Goal: Information Seeking & Learning: Learn about a topic

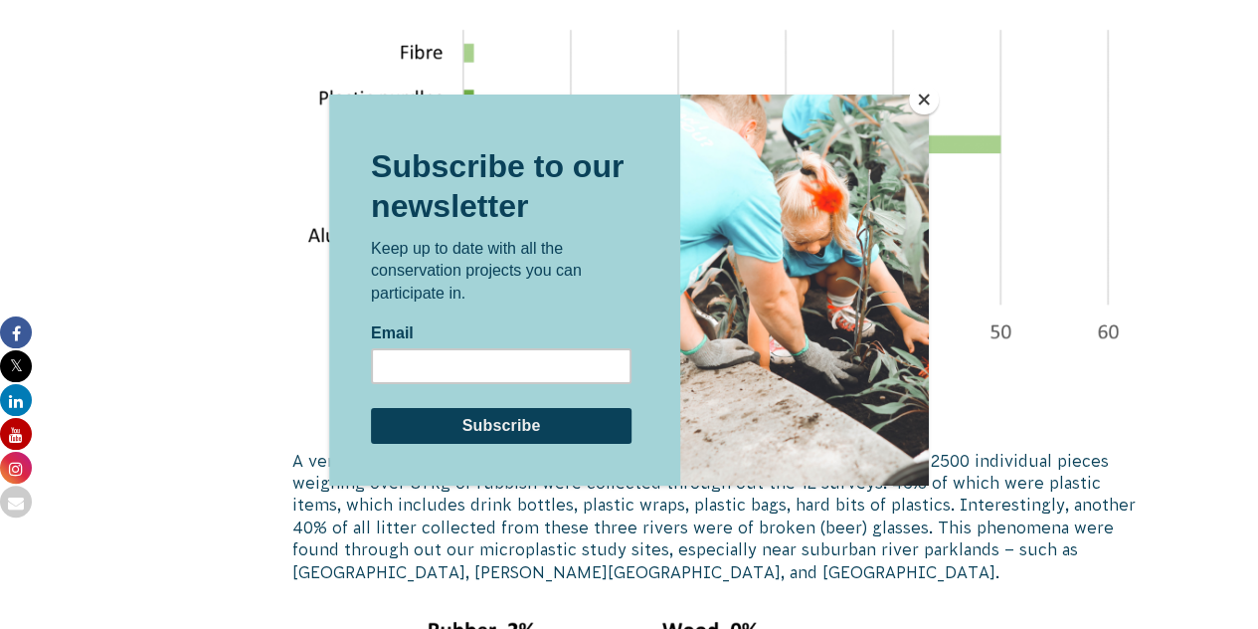
scroll to position [2751, 0]
click at [920, 103] on button "Close" at bounding box center [924, 100] width 30 height 30
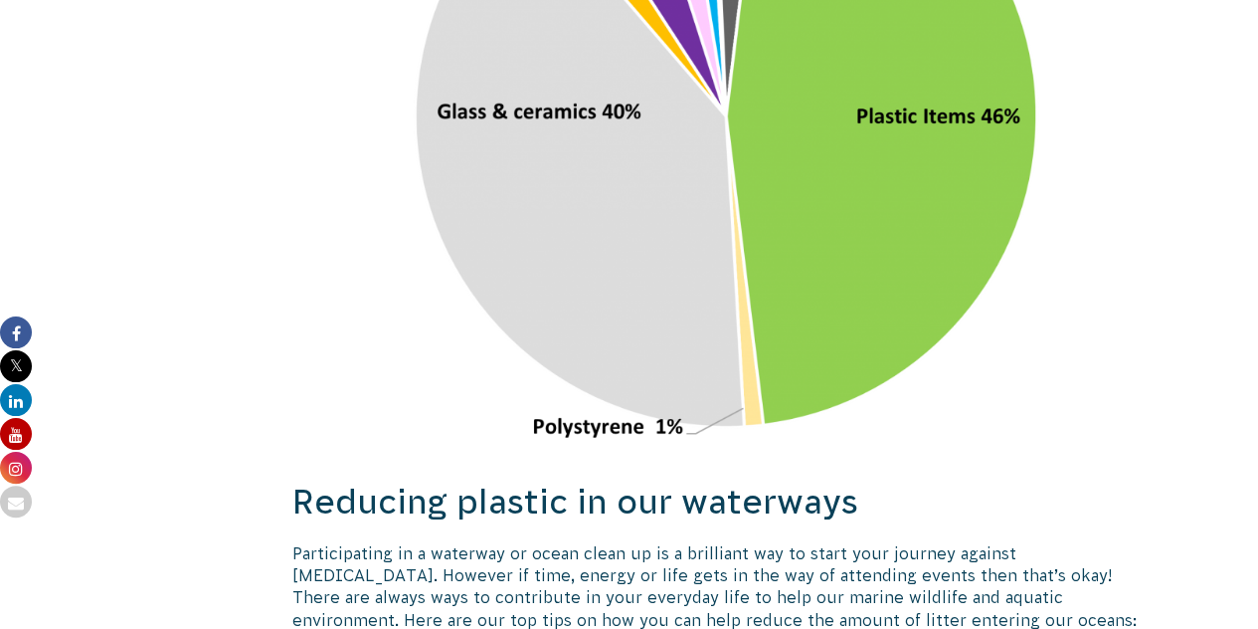
scroll to position [3612, 0]
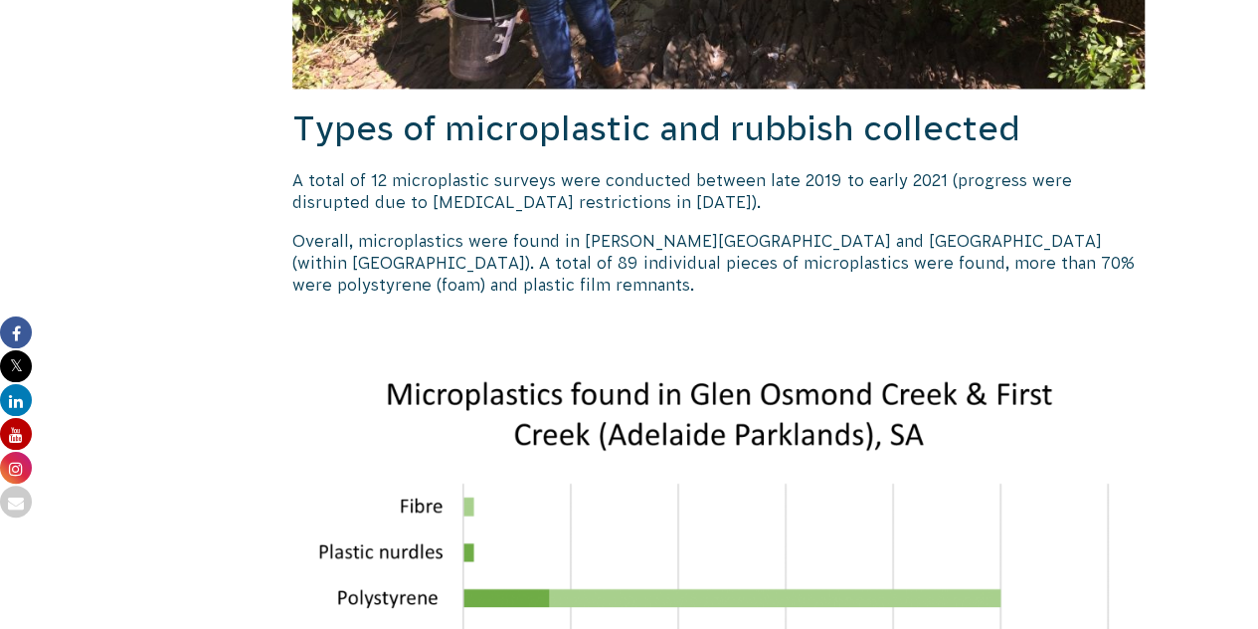
scroll to position [2304, 0]
